Goal: Obtain resource: Download file/media

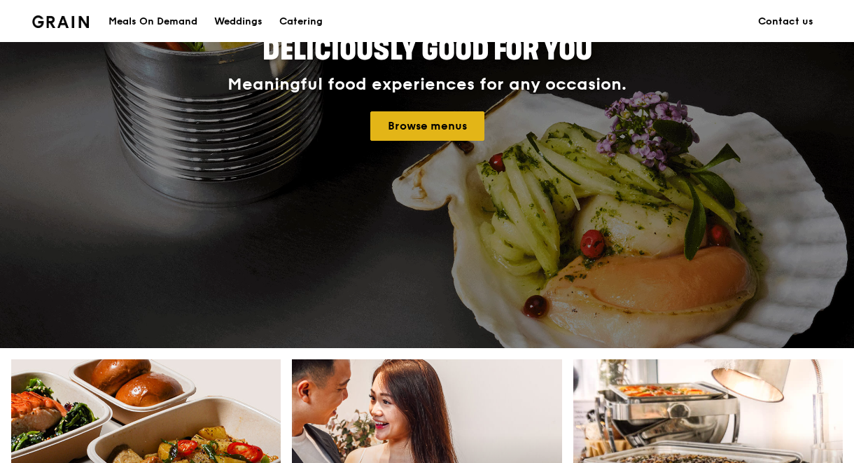
scroll to position [204, 0]
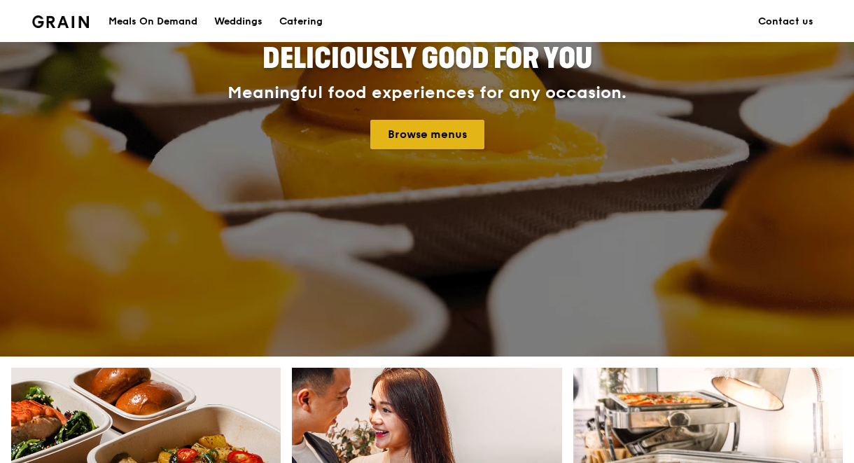
click at [430, 136] on link "Browse menus" at bounding box center [427, 134] width 114 height 29
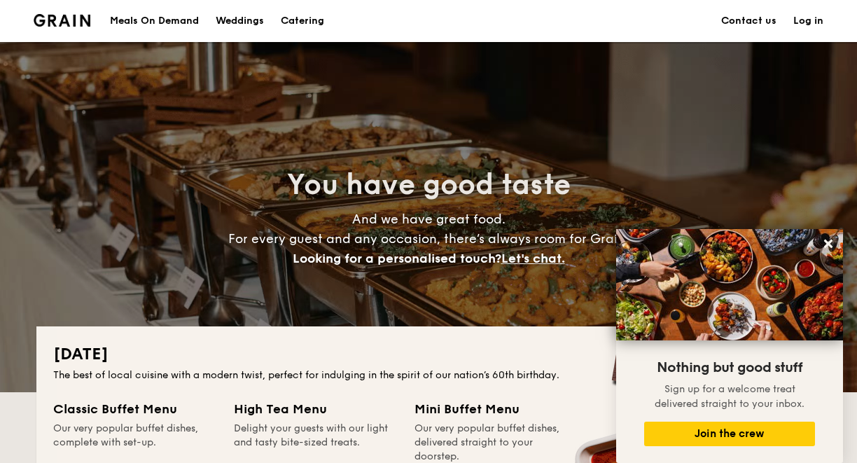
click at [304, 16] on h1 "Catering" at bounding box center [302, 21] width 43 height 42
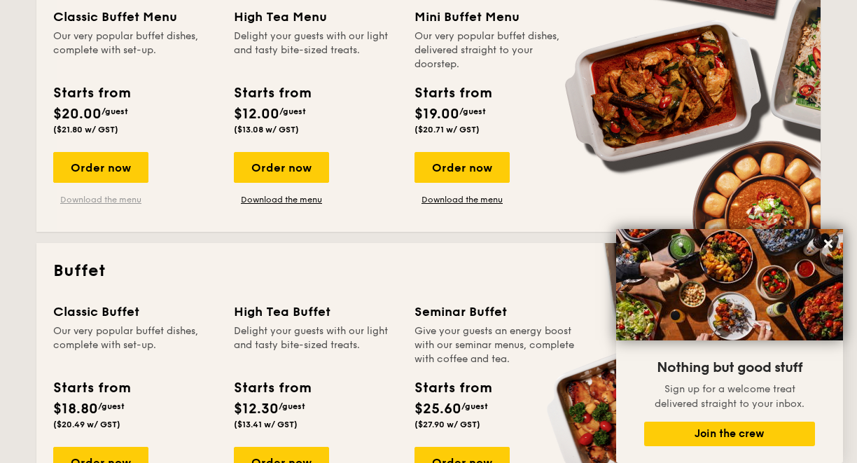
scroll to position [391, 0]
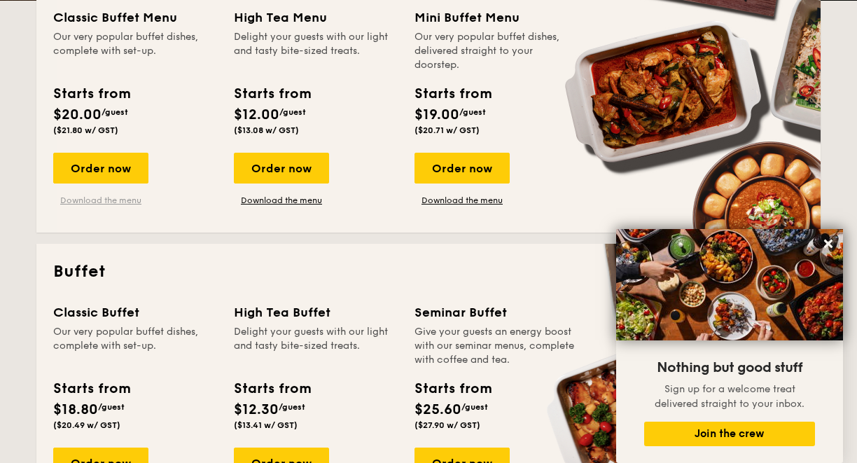
click at [114, 196] on link "Download the menu" at bounding box center [100, 200] width 95 height 11
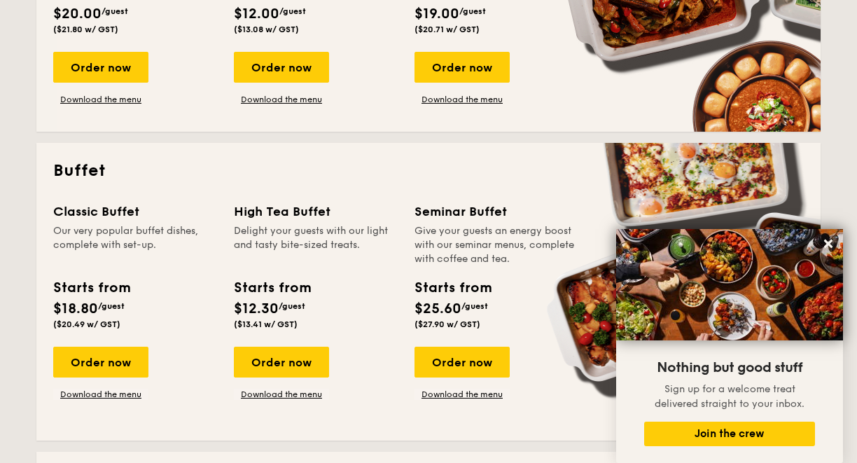
scroll to position [500, 0]
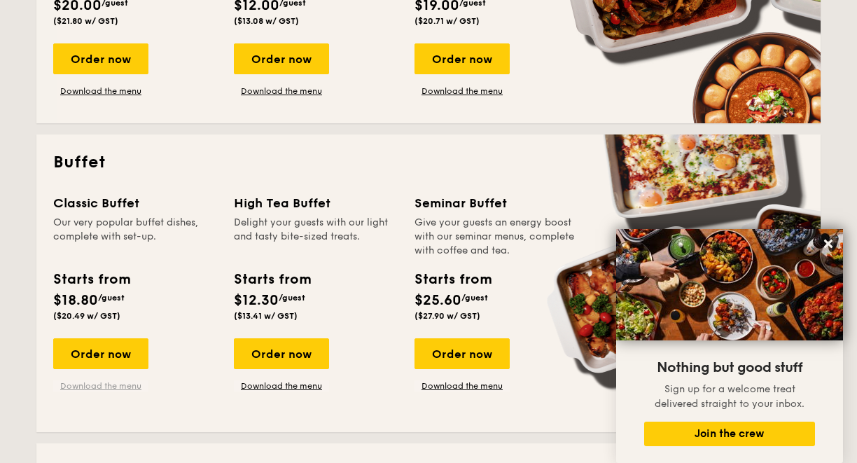
click at [105, 385] on link "Download the menu" at bounding box center [100, 385] width 95 height 11
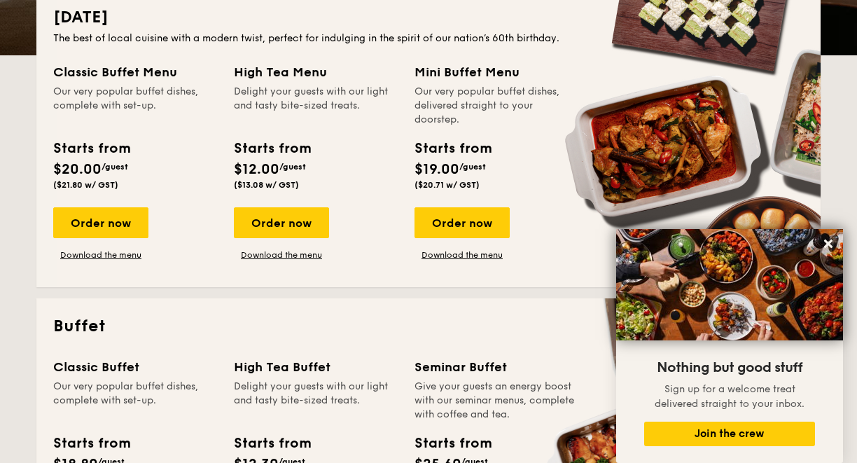
scroll to position [341, 0]
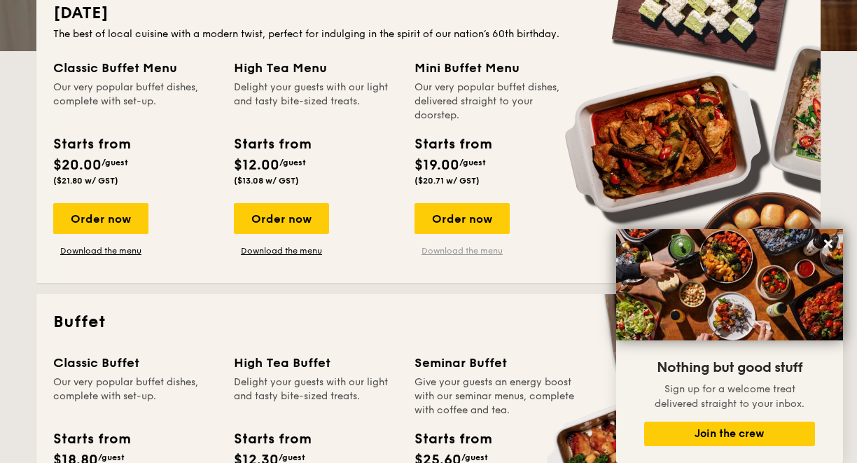
click at [489, 252] on link "Download the menu" at bounding box center [461, 250] width 95 height 11
